Goal: Information Seeking & Learning: Learn about a topic

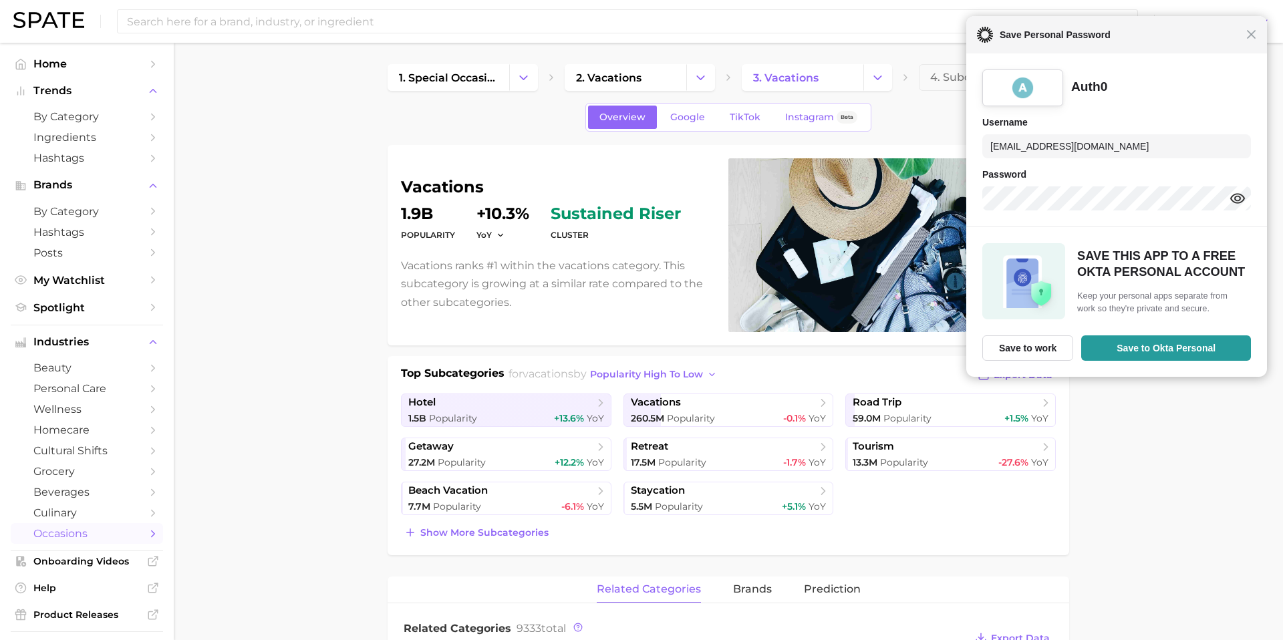
click at [1246, 39] on span "Save Personal Password" at bounding box center [1119, 35] width 253 height 16
click at [1258, 39] on div "Close Save Personal Password" at bounding box center [1115, 34] width 303 height 37
click at [1242, 40] on span "Save Personal Password" at bounding box center [1119, 35] width 256 height 16
click at [1249, 39] on div "Close Save Personal Password" at bounding box center [1114, 33] width 305 height 37
click at [1252, 33] on span "Close" at bounding box center [1253, 34] width 10 height 10
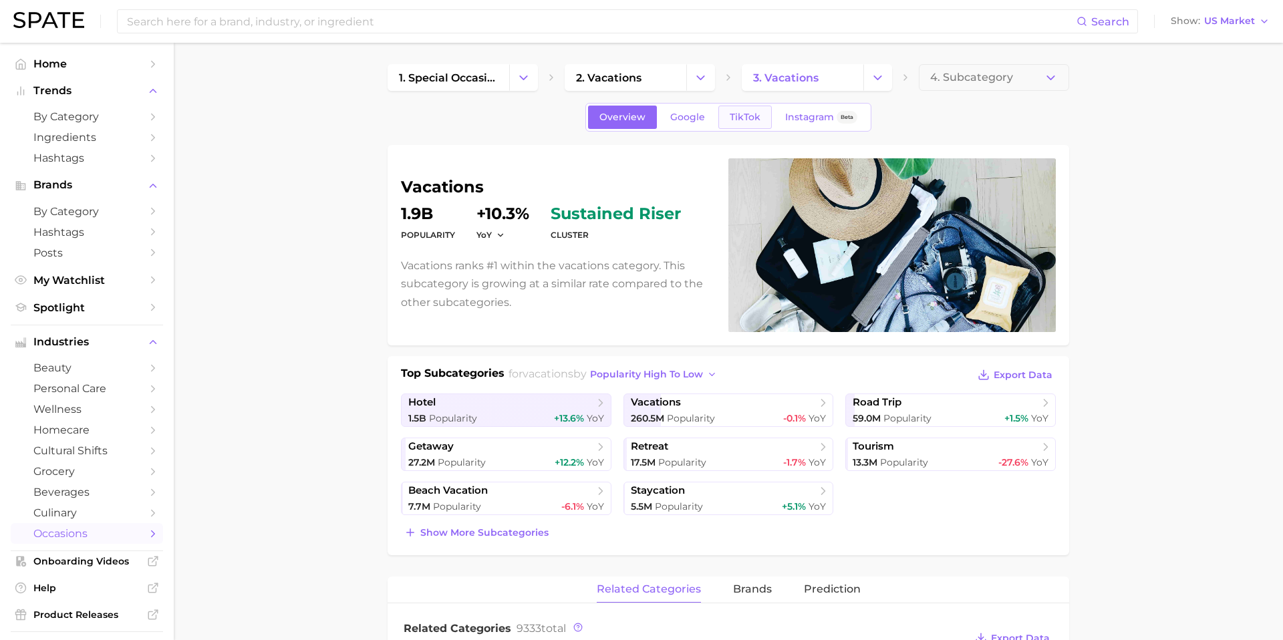
click at [742, 114] on span "TikTok" at bounding box center [745, 117] width 31 height 11
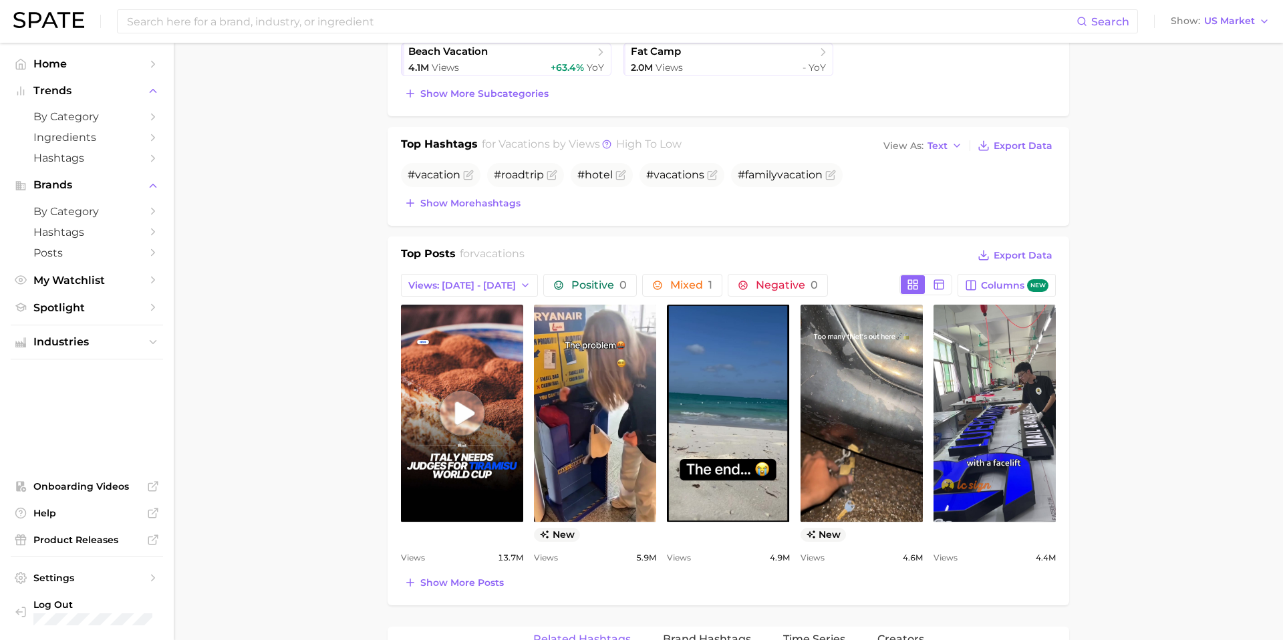
scroll to position [440, 0]
